Goal: Book appointment/travel/reservation

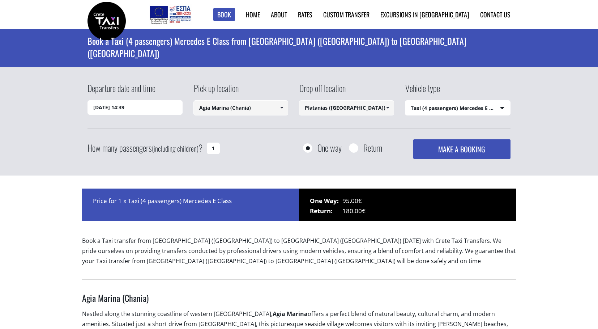
select select "540"
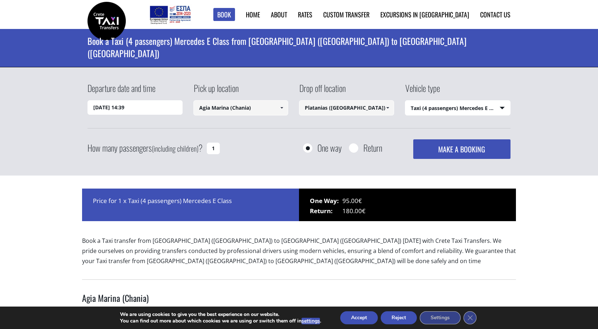
click at [388, 109] on span at bounding box center [388, 108] width 6 height 6
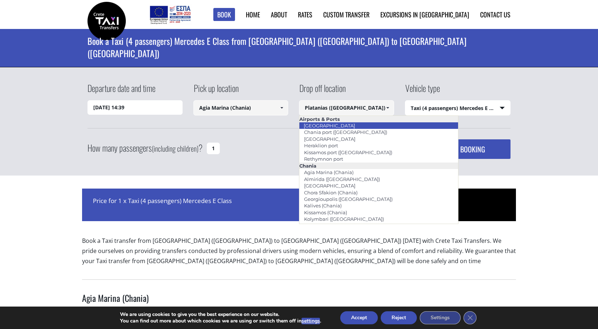
click at [330, 126] on link "[GEOGRAPHIC_DATA]" at bounding box center [329, 125] width 61 height 10
type input "[GEOGRAPHIC_DATA]"
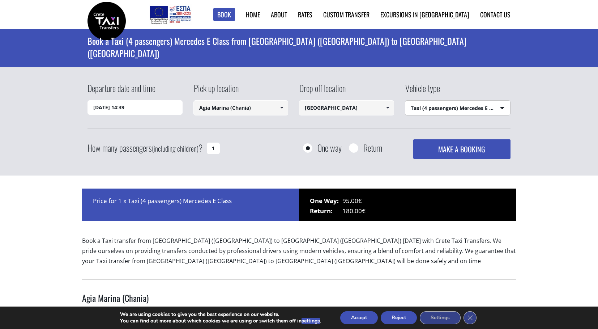
click at [405, 101] on select "Select vehicle type Taxi (4 passengers) Mercedes E Class Mini Van (7 passengers…" at bounding box center [457, 108] width 105 height 15
click at [498, 107] on select "Select vehicle type Taxi (4 passengers) Mercedes E Class Mini Van (7 passengers…" at bounding box center [457, 108] width 105 height 15
drag, startPoint x: 210, startPoint y: 148, endPoint x: 224, endPoint y: 148, distance: 13.7
click at [220, 148] on input "1" at bounding box center [213, 149] width 13 height 12
type input "2"
